Goal: Information Seeking & Learning: Learn about a topic

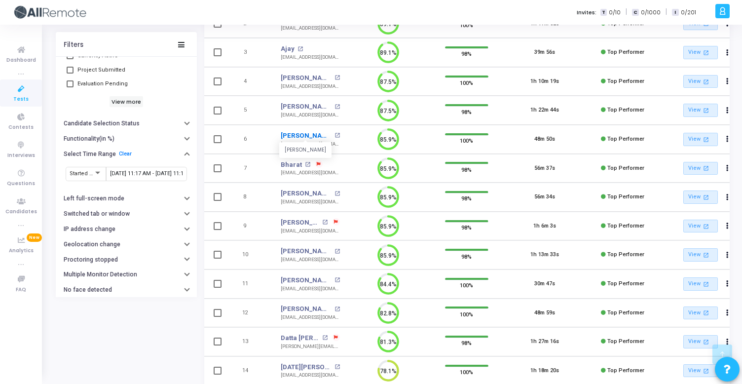
click at [308, 134] on link "[PERSON_NAME]" at bounding box center [306, 136] width 51 height 10
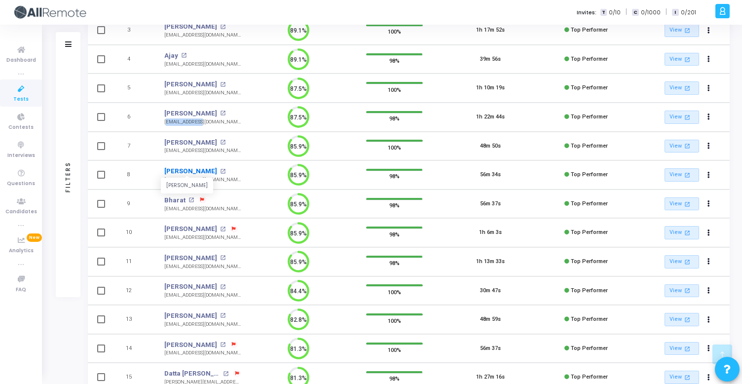
click at [178, 166] on link "Shakeeb" at bounding box center [190, 171] width 53 height 10
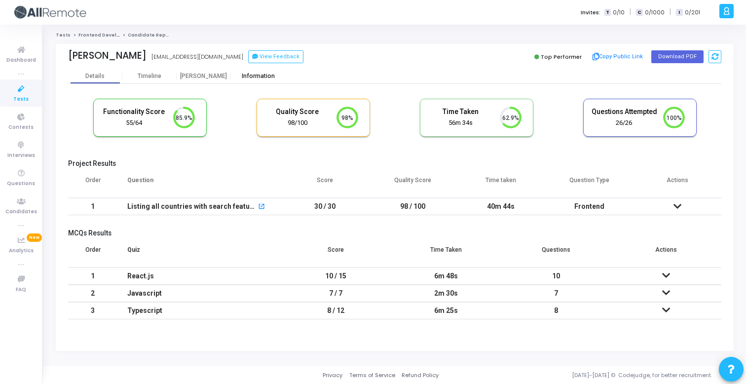
click at [263, 75] on div "Information" at bounding box center [258, 76] width 54 height 7
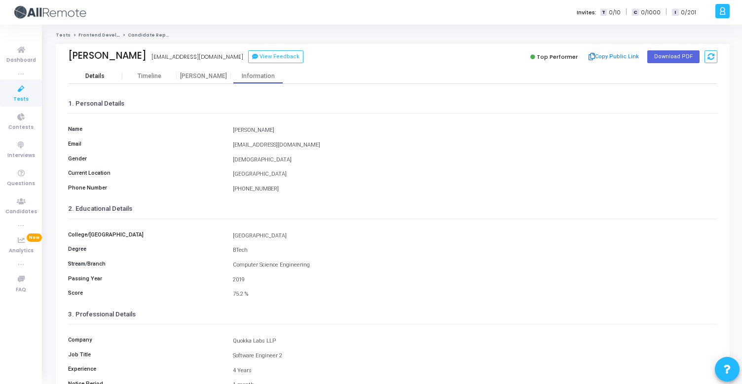
click at [102, 72] on div "Details" at bounding box center [95, 76] width 54 height 15
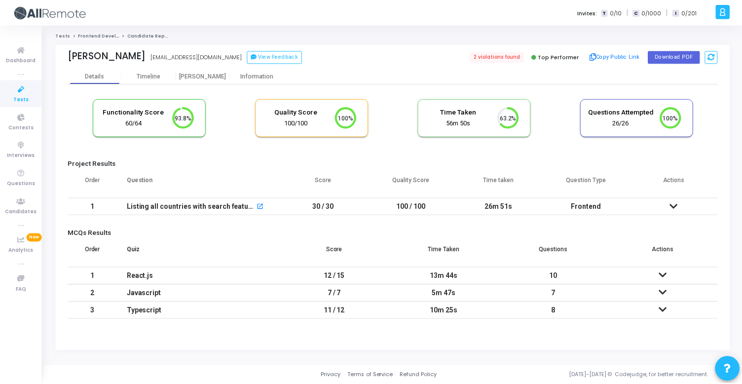
scroll to position [21, 25]
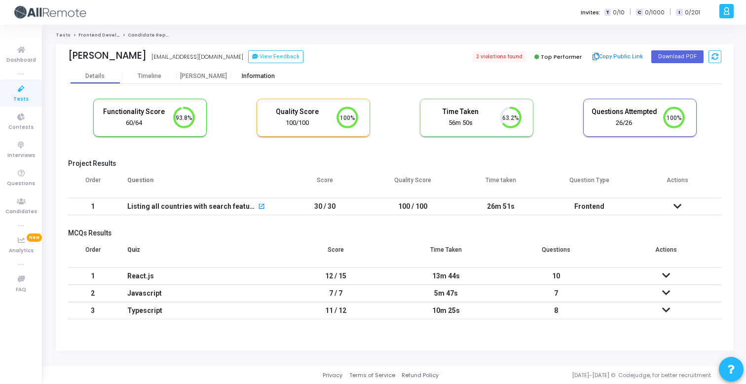
click at [265, 78] on div "Information" at bounding box center [258, 76] width 54 height 7
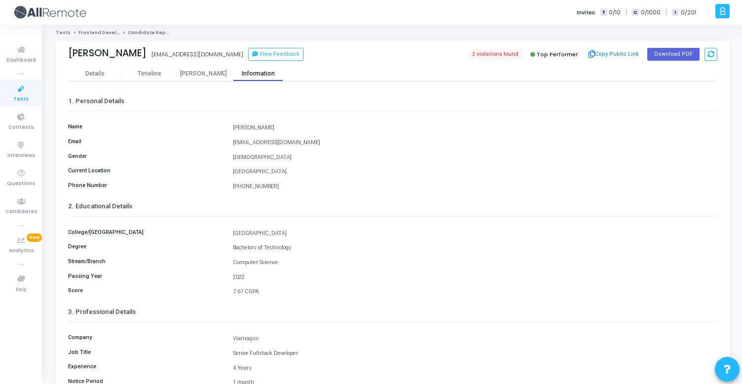
scroll to position [132, 0]
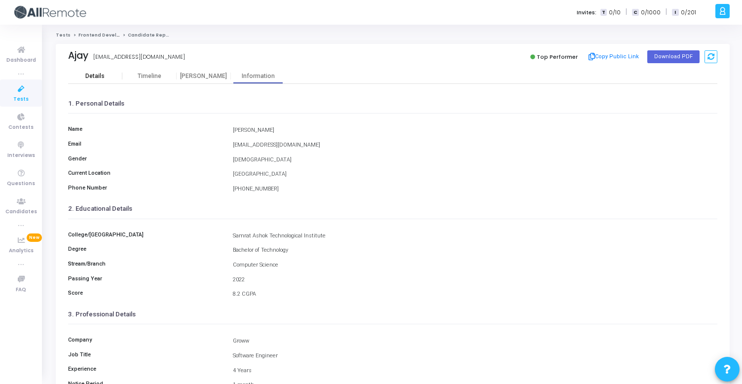
click at [85, 74] on div "Details" at bounding box center [94, 76] width 19 height 7
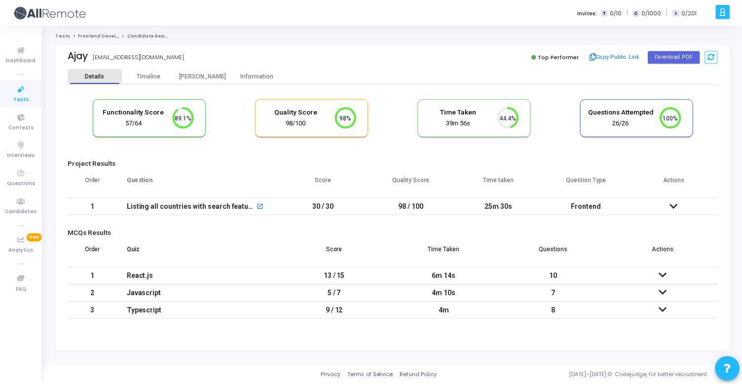
scroll to position [21, 25]
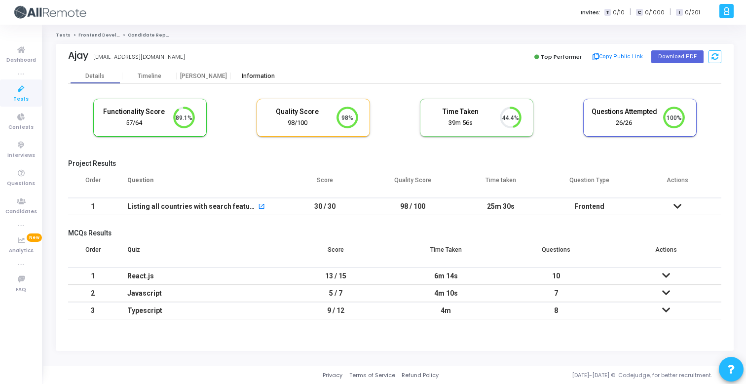
click at [241, 80] on div "Information" at bounding box center [258, 76] width 54 height 15
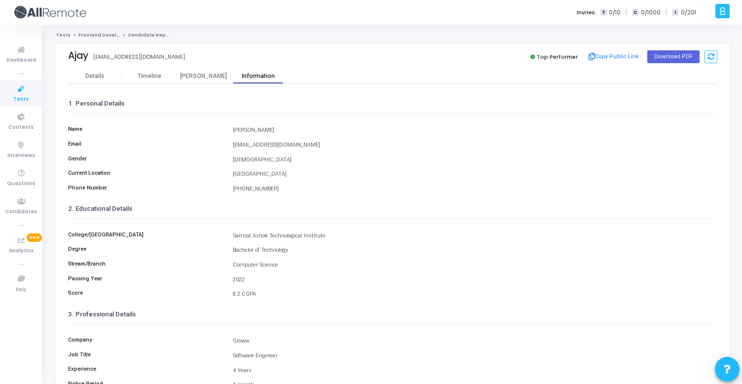
scroll to position [30, 0]
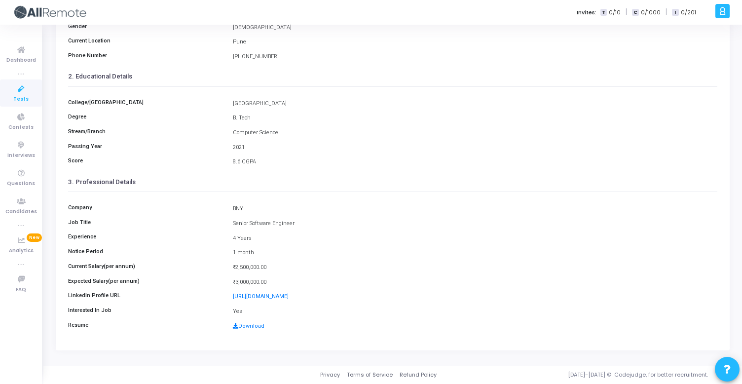
scroll to position [59, 0]
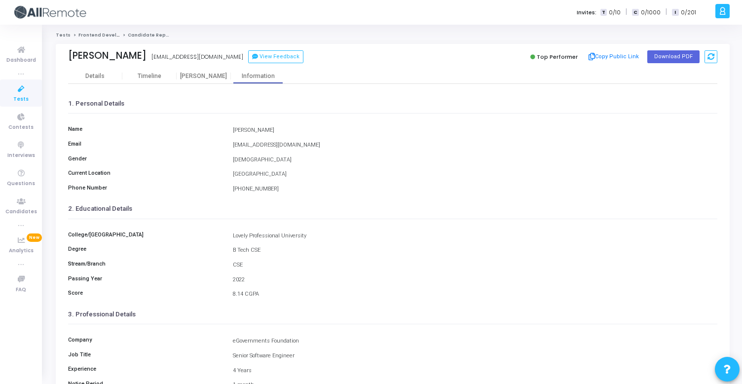
scroll to position [132, 0]
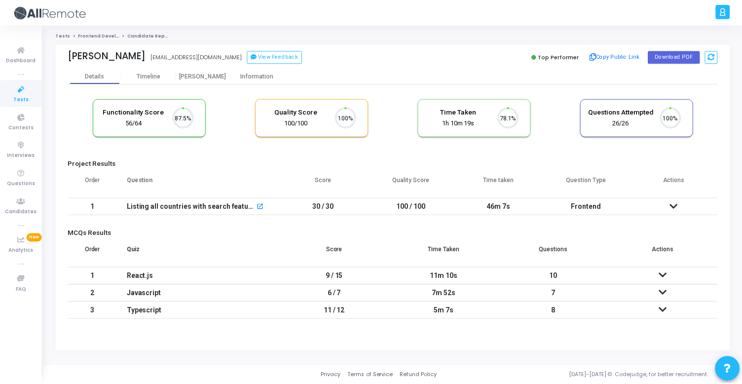
scroll to position [21, 25]
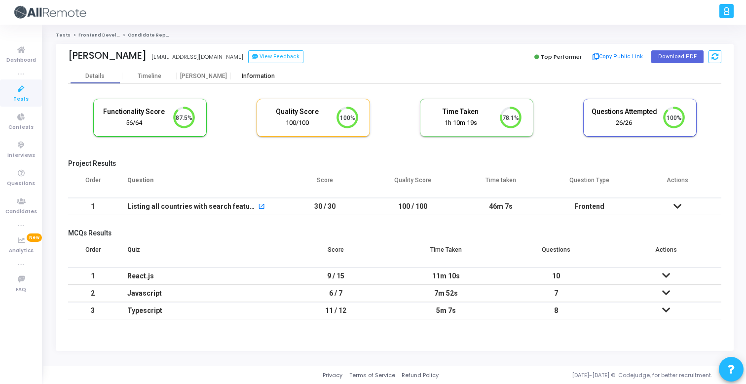
click at [261, 81] on div "Information" at bounding box center [258, 76] width 54 height 15
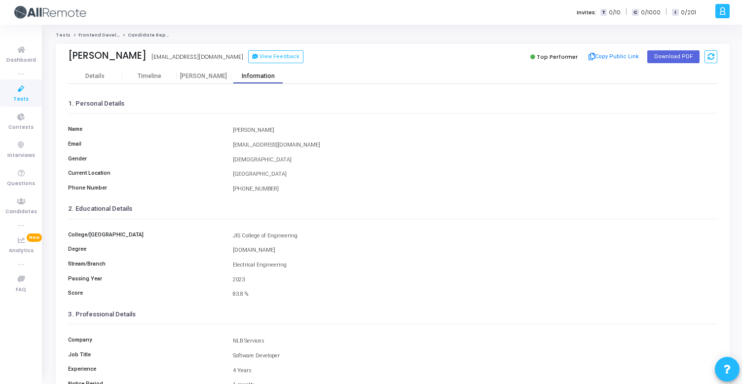
scroll to position [132, 0]
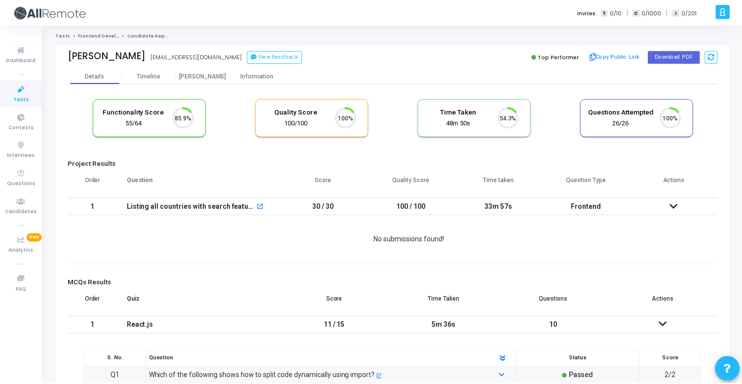
scroll to position [21, 25]
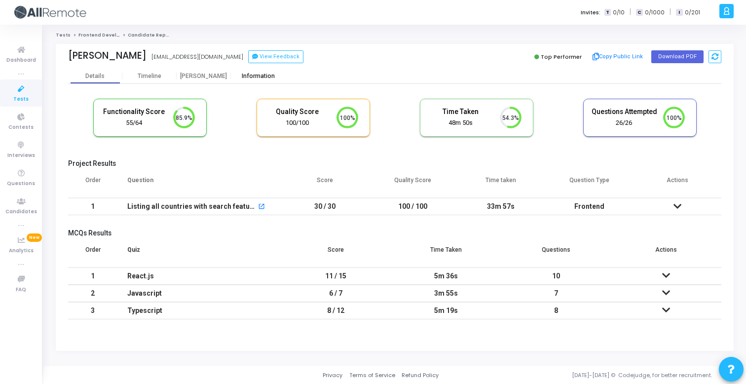
click at [270, 76] on div "Information" at bounding box center [258, 76] width 54 height 7
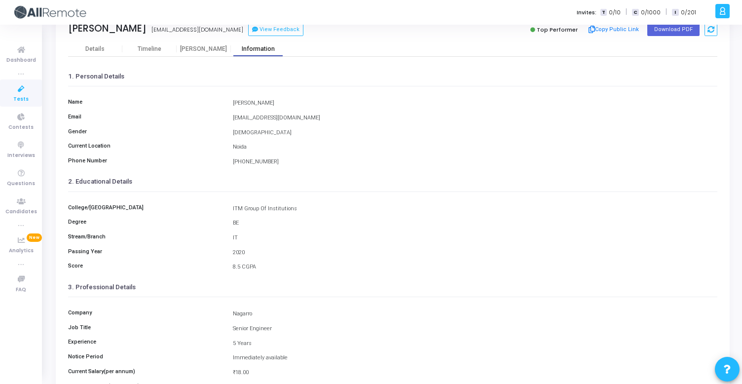
scroll to position [26, 0]
